Goal: Information Seeking & Learning: Learn about a topic

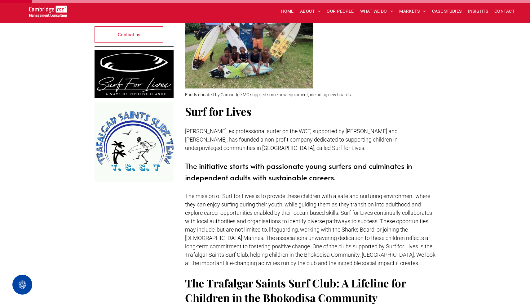
scroll to position [201, 0]
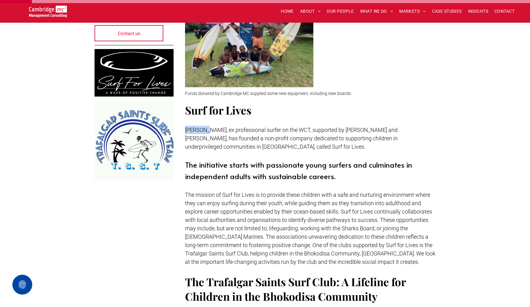
drag, startPoint x: 184, startPoint y: 115, endPoint x: 207, endPoint y: 118, distance: 23.1
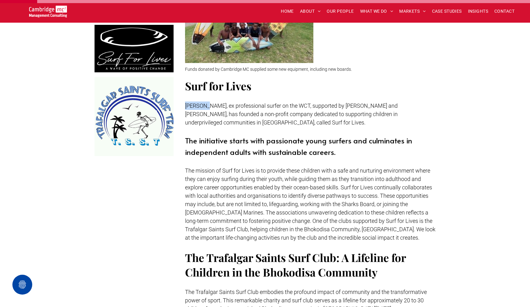
scroll to position [227, 0]
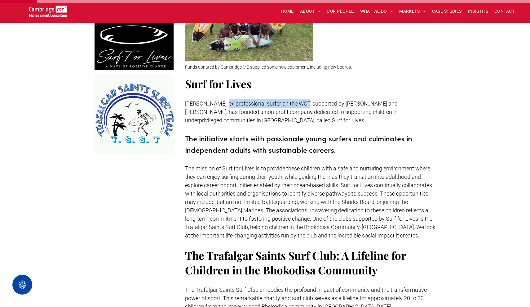
drag, startPoint x: 225, startPoint y: 90, endPoint x: 305, endPoint y: 88, distance: 80.0
click at [305, 100] on span "[PERSON_NAME], ex professional surfer on the WCT, supported by [PERSON_NAME] an…" at bounding box center [291, 111] width 213 height 23
copy span "ex professional surfer on the WCT"
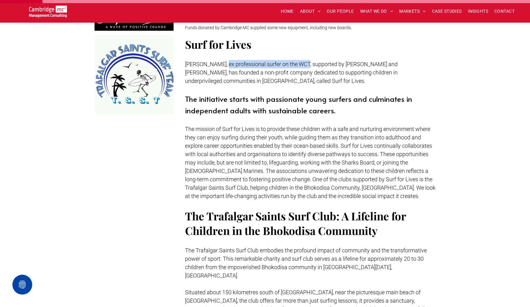
scroll to position [267, 0]
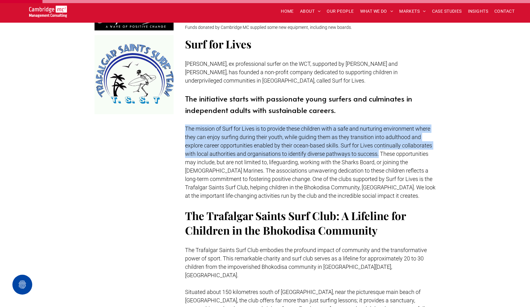
drag, startPoint x: 186, startPoint y: 116, endPoint x: 378, endPoint y: 142, distance: 194.0
click at [378, 142] on span "The mission of Surf for Lives is to provide these children with a safe and nurt…" at bounding box center [310, 161] width 251 height 73
copy span "The mission of Surf for Lives is to provide these children with a safe and nurt…"
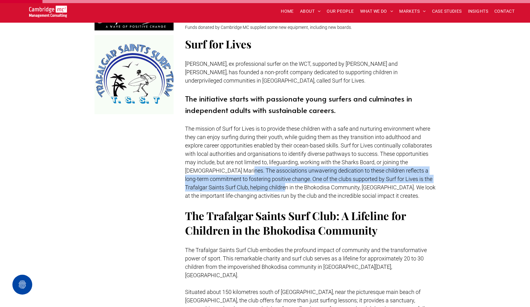
drag, startPoint x: 227, startPoint y: 156, endPoint x: 273, endPoint y: 172, distance: 48.6
click at [273, 172] on span "The mission of Surf for Lives is to provide these children with a safe and nurt…" at bounding box center [310, 161] width 251 height 73
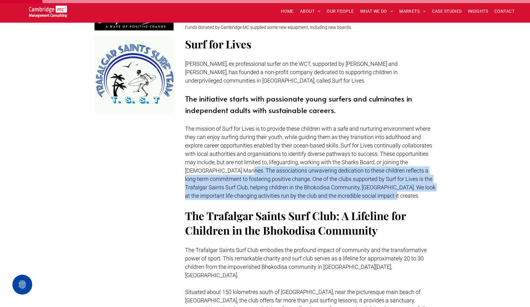
click at [380, 181] on span "The mission of Surf for Lives is to provide these children with a safe and nurt…" at bounding box center [310, 161] width 251 height 73
copy span "The associations unwavering dedication to these children reflects a long-term c…"
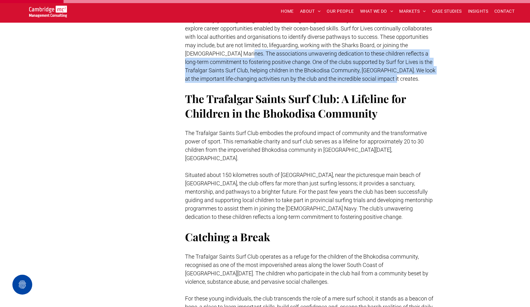
scroll to position [385, 0]
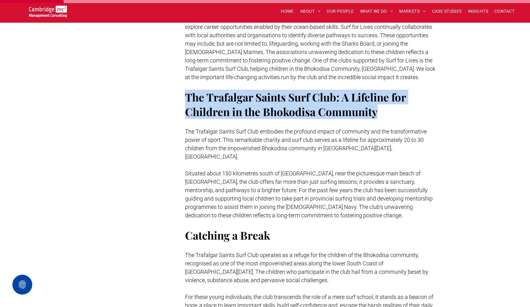
drag, startPoint x: 187, startPoint y: 85, endPoint x: 376, endPoint y: 102, distance: 189.2
click at [376, 102] on span "The Trafalgar Saints Surf Club: A Lifeline for Children in the Bhokodisa Commun…" at bounding box center [295, 104] width 221 height 29
copy span "The Trafalgar Saints Surf Club: A Lifeline for Children in the Bhokodisa Commun…"
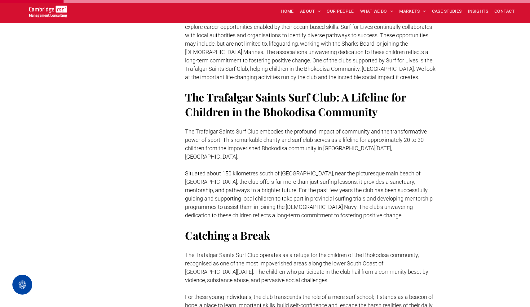
click at [313, 161] on p at bounding box center [310, 165] width 251 height 8
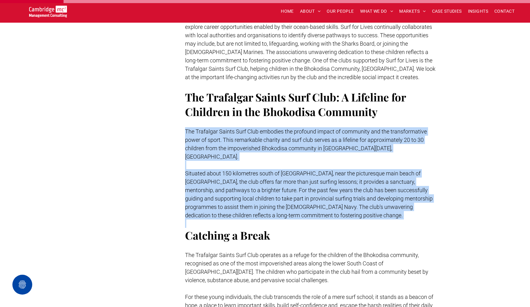
drag, startPoint x: 186, startPoint y: 118, endPoint x: 286, endPoint y: 201, distance: 129.9
copy div "The Trafalgar Saints Surf Club embodies the profound impact of community and th…"
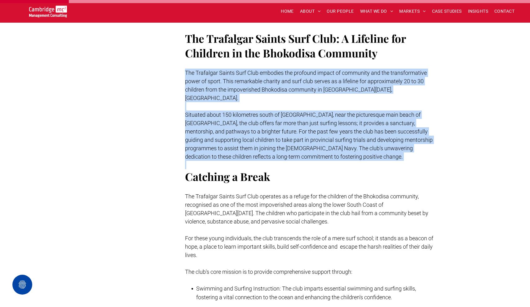
scroll to position [449, 0]
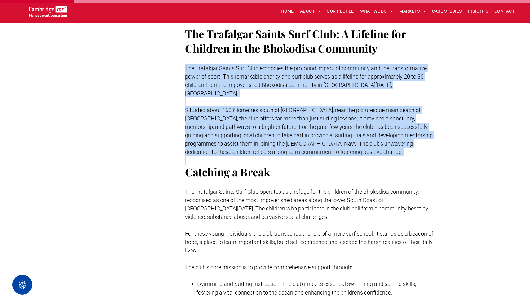
copy div "The Trafalgar Saints Surf Club embodies the profound impact of community and th…"
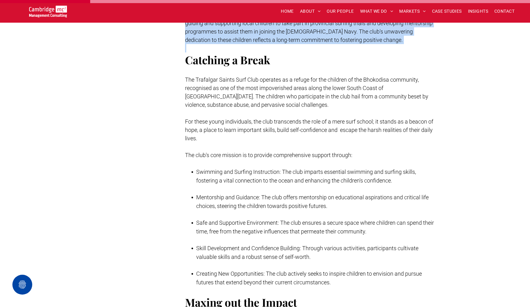
scroll to position [565, 0]
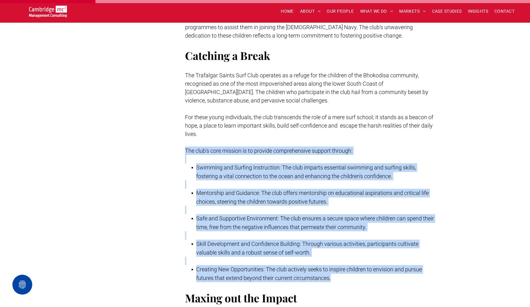
drag, startPoint x: 185, startPoint y: 128, endPoint x: 338, endPoint y: 259, distance: 201.0
copy div "The club's core mission is to provide comprehensive support through: Swimming a…"
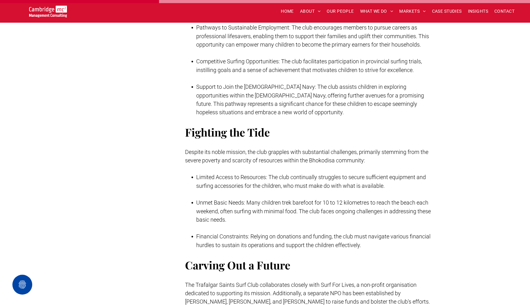
scroll to position [959, 0]
